Goal: Task Accomplishment & Management: Manage account settings

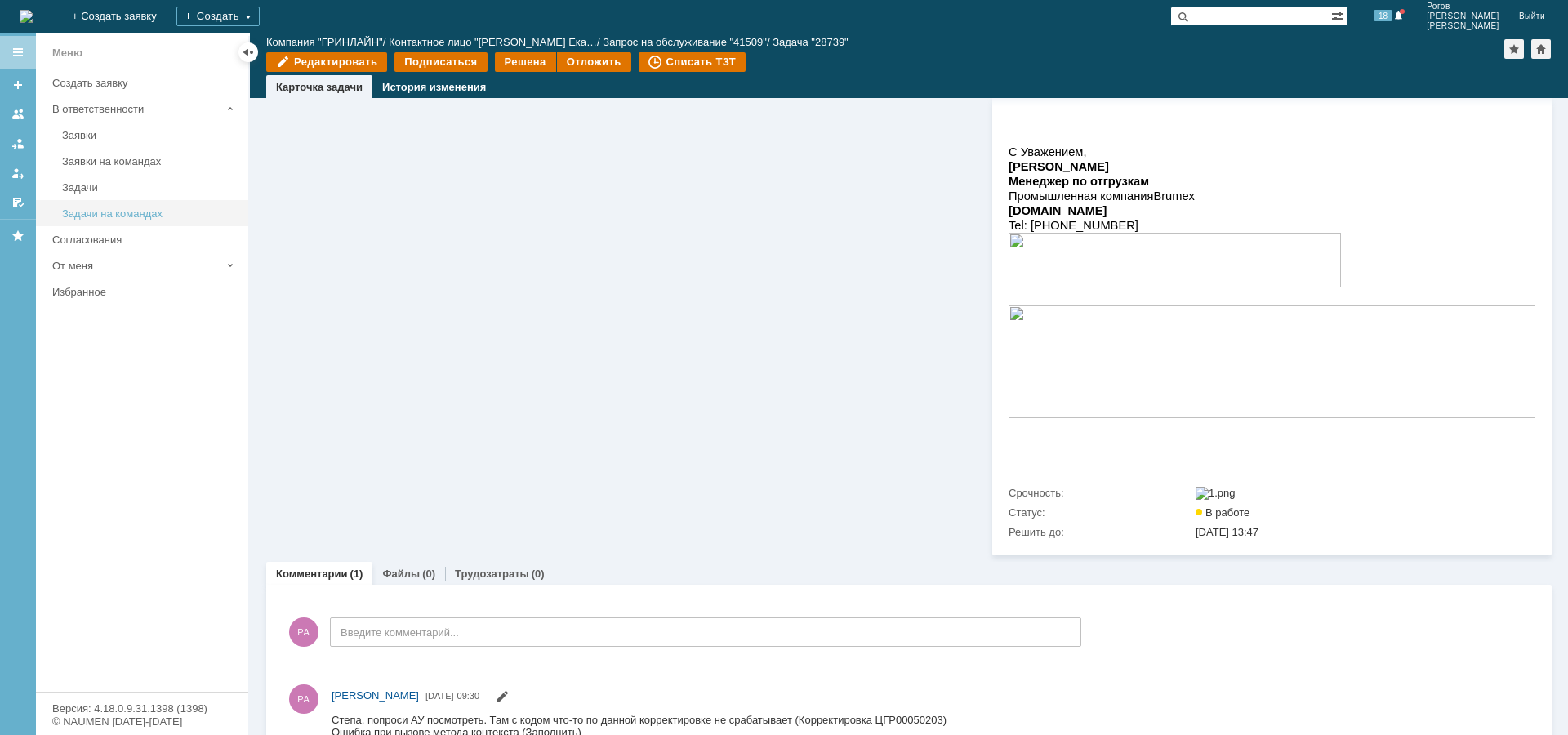
scroll to position [303, 0]
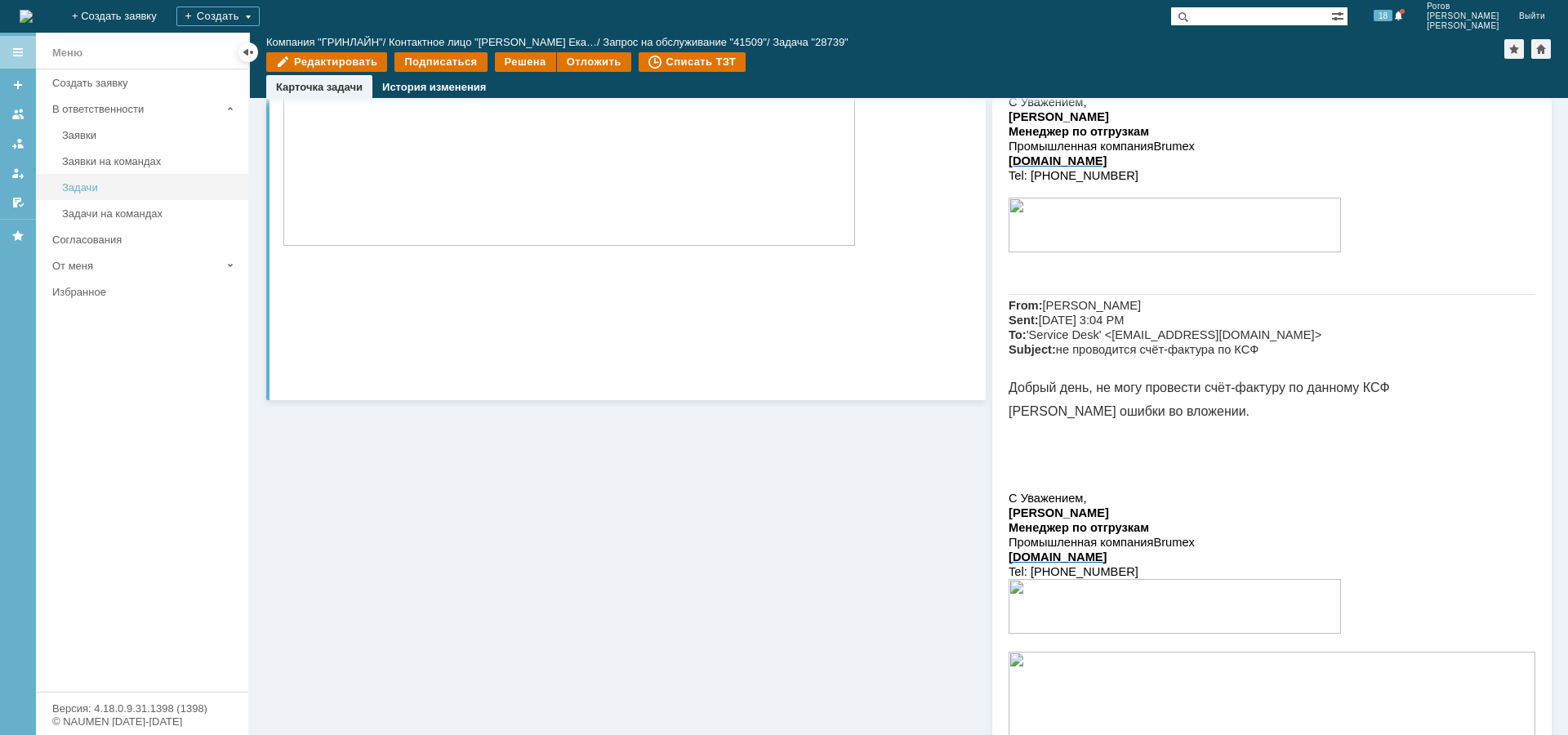
click at [90, 192] on div "Задачи" at bounding box center [149, 187] width 176 height 13
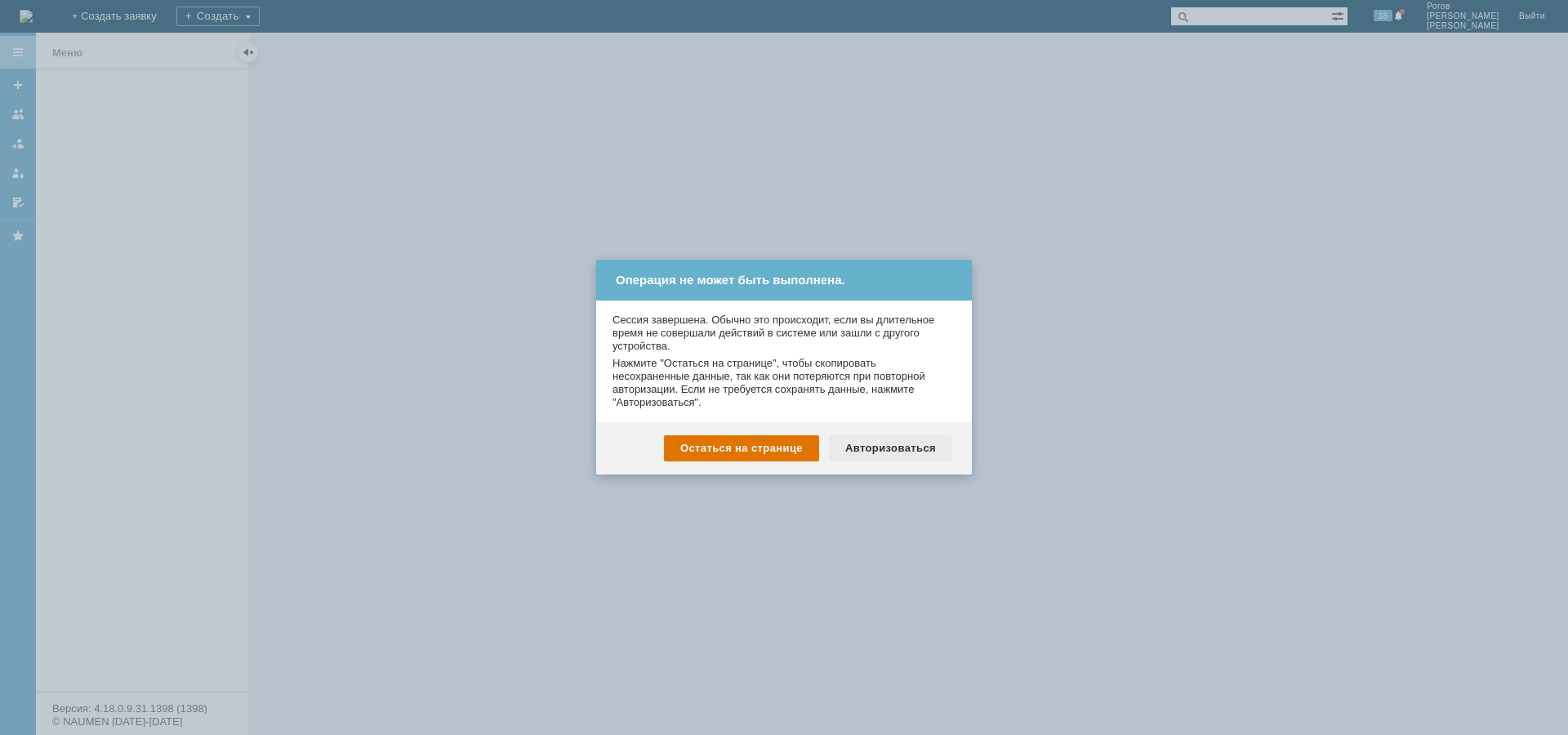
click at [878, 452] on div "Авторизоваться" at bounding box center [890, 448] width 123 height 26
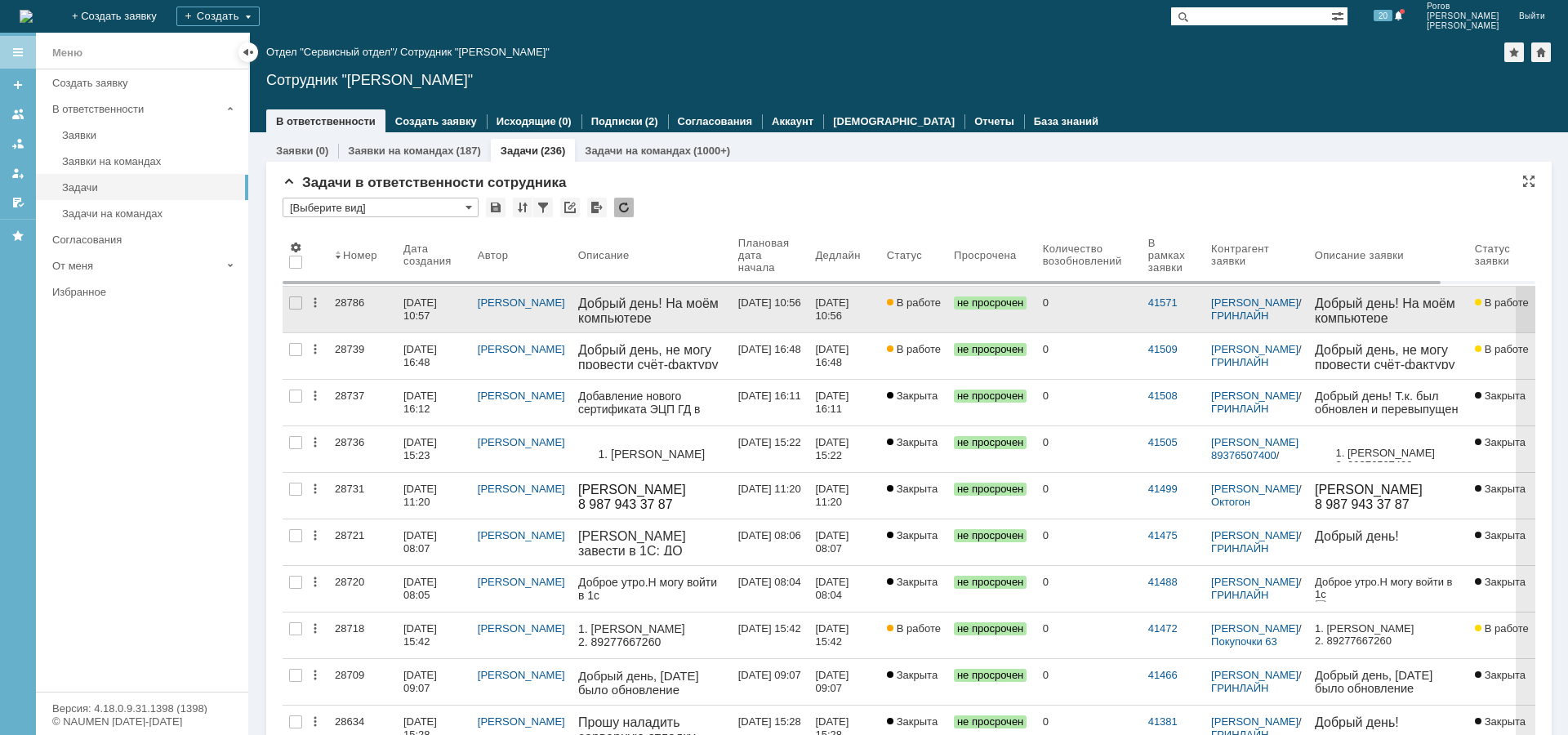
click at [354, 302] on div "28786" at bounding box center [362, 303] width 56 height 13
